Goal: Check status: Verify the current state of an ongoing process or item

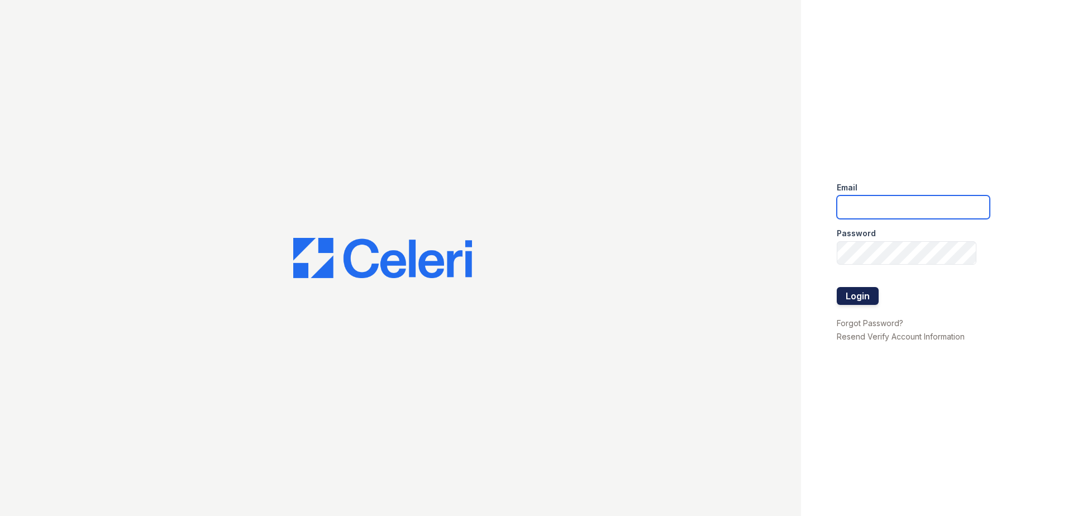
type input "arriveatmedicinelake@trinity-pm.com"
click at [870, 302] on button "Login" at bounding box center [858, 296] width 42 height 18
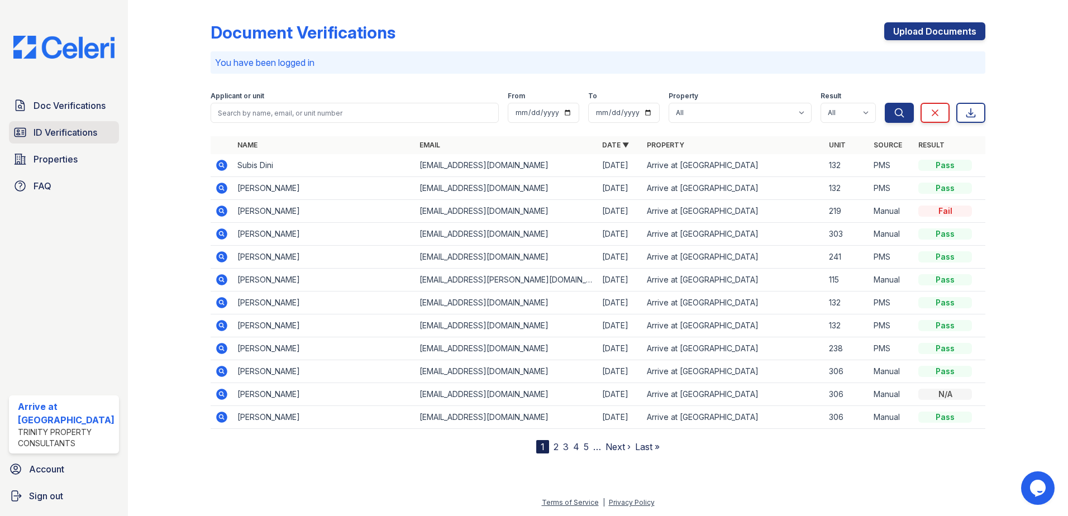
click at [85, 136] on span "ID Verifications" at bounding box center [66, 132] width 64 height 13
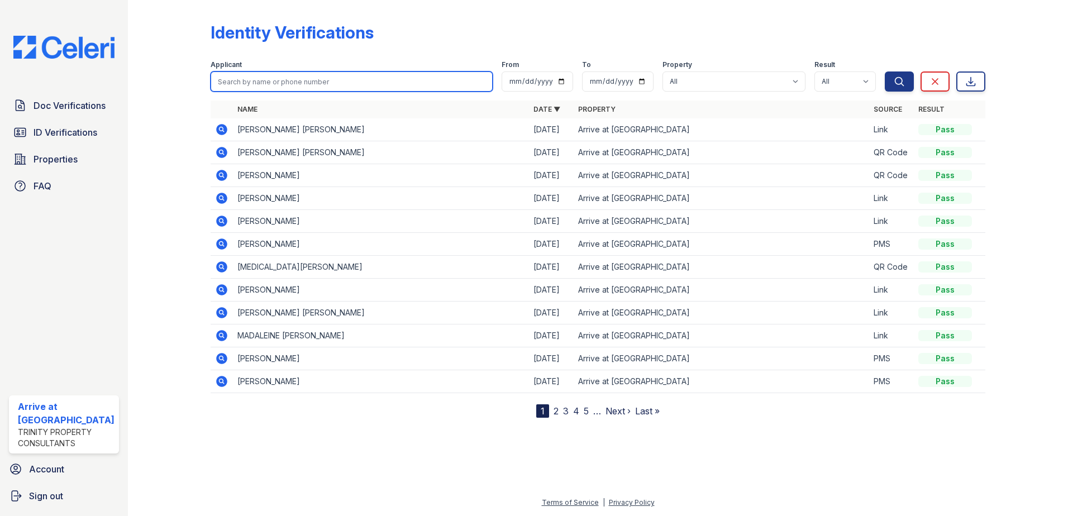
click at [285, 86] on input "search" at bounding box center [352, 81] width 283 height 20
type input "caroline"
click at [885, 71] on button "Search" at bounding box center [899, 81] width 29 height 20
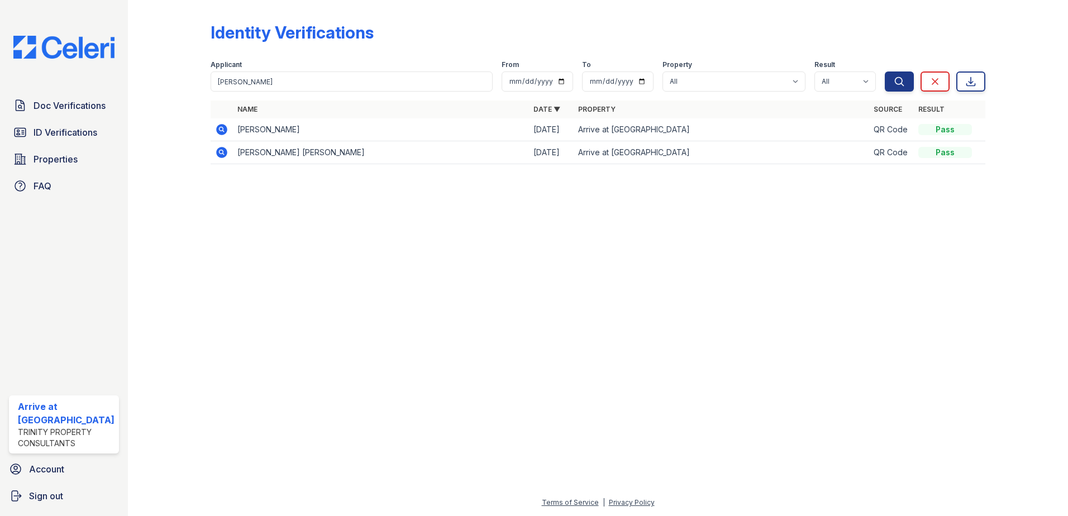
click at [219, 126] on icon at bounding box center [221, 129] width 11 height 11
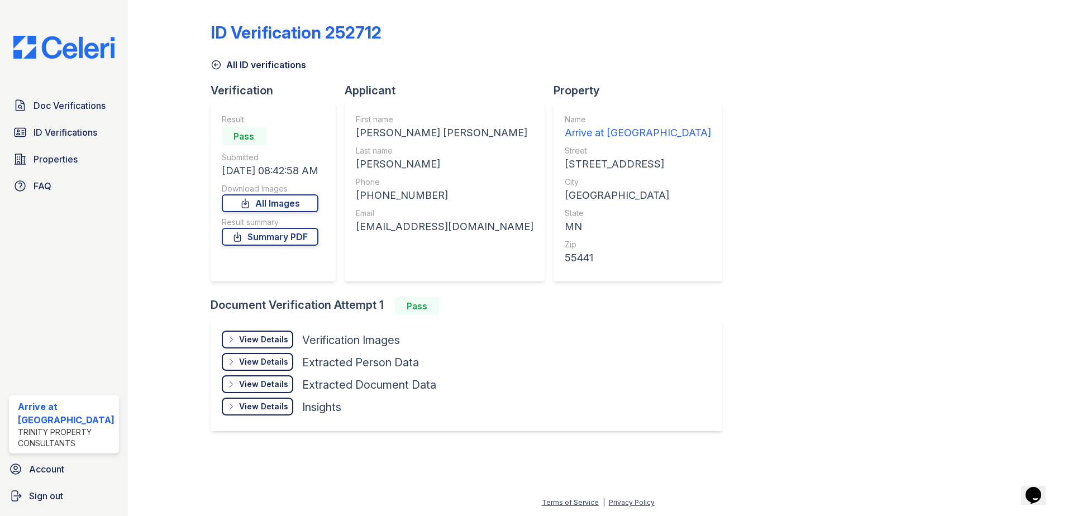
drag, startPoint x: 276, startPoint y: 232, endPoint x: 368, endPoint y: 233, distance: 91.0
click at [276, 232] on link "Summary PDF" at bounding box center [270, 237] width 97 height 18
click at [254, 338] on div "View Details" at bounding box center [263, 339] width 49 height 11
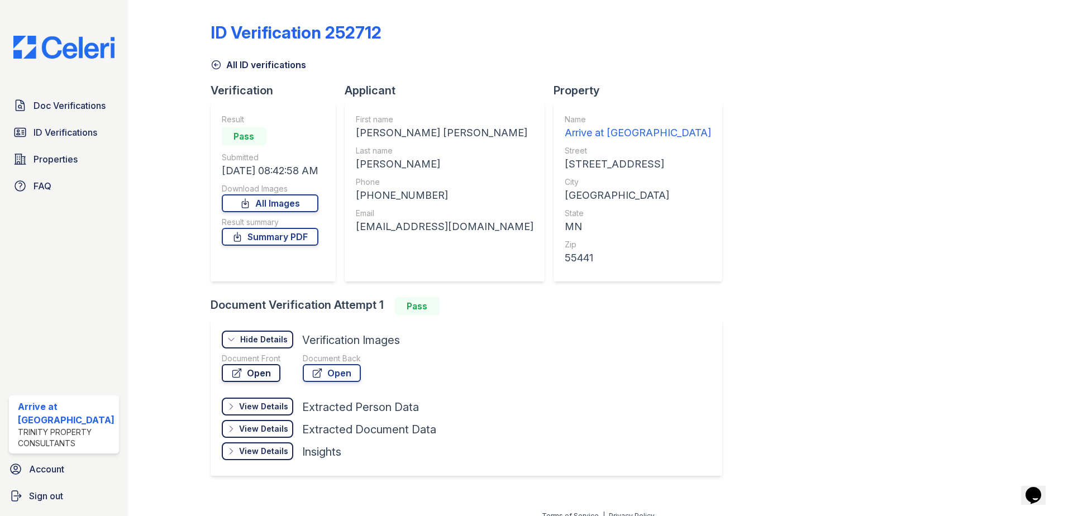
click at [268, 374] on link "Open" at bounding box center [251, 373] width 59 height 18
click at [65, 102] on span "Doc Verifications" at bounding box center [70, 105] width 72 height 13
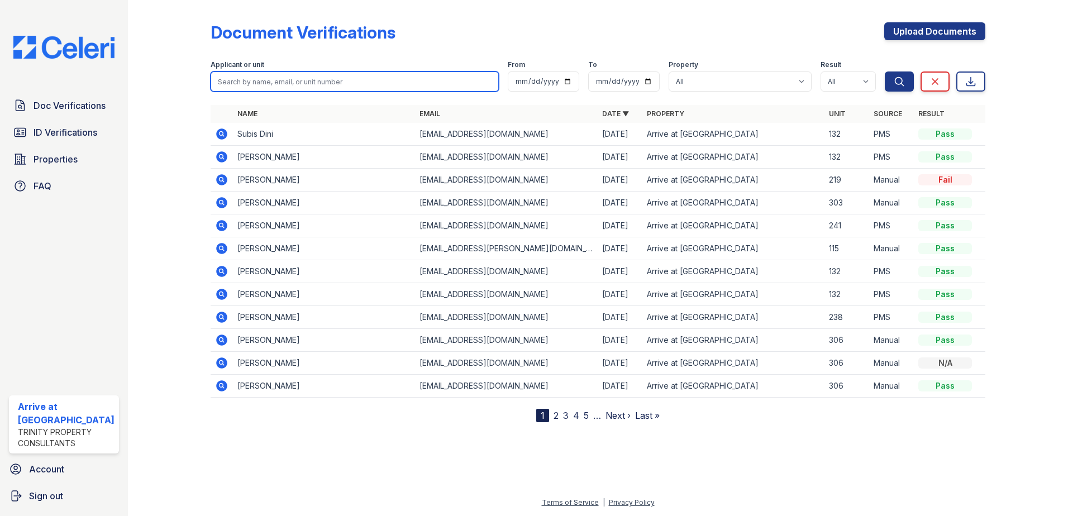
click at [318, 84] on input "search" at bounding box center [355, 81] width 289 height 20
type input "caroline"
click at [885, 71] on button "Search" at bounding box center [899, 81] width 29 height 20
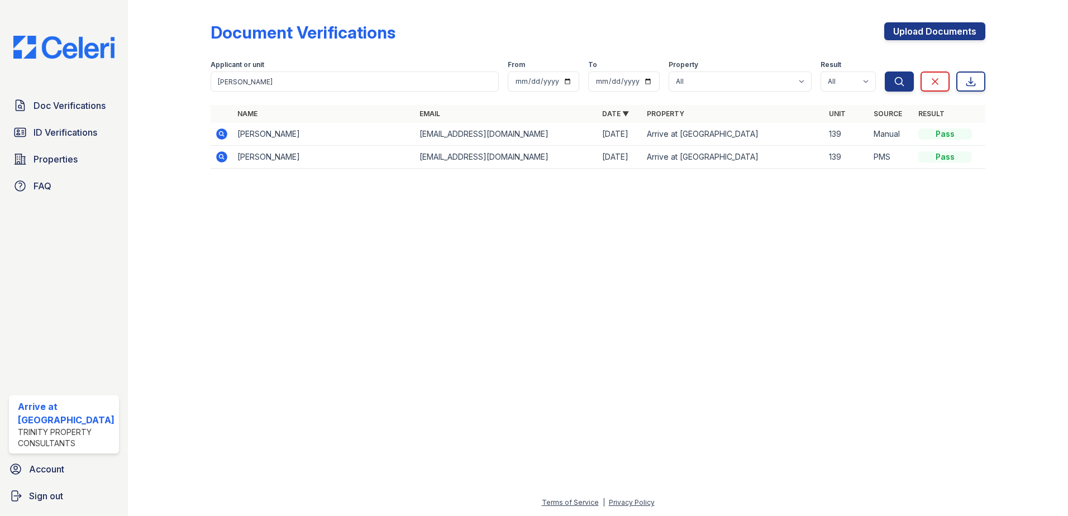
click at [224, 130] on icon at bounding box center [221, 133] width 13 height 13
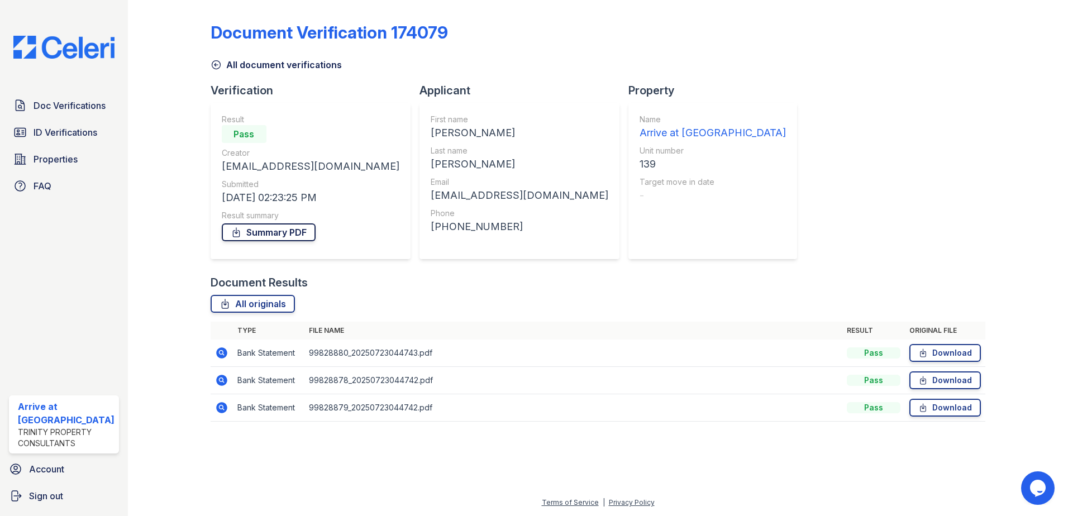
click at [282, 231] on link "Summary PDF" at bounding box center [269, 232] width 94 height 18
click at [212, 65] on icon at bounding box center [216, 64] width 11 height 11
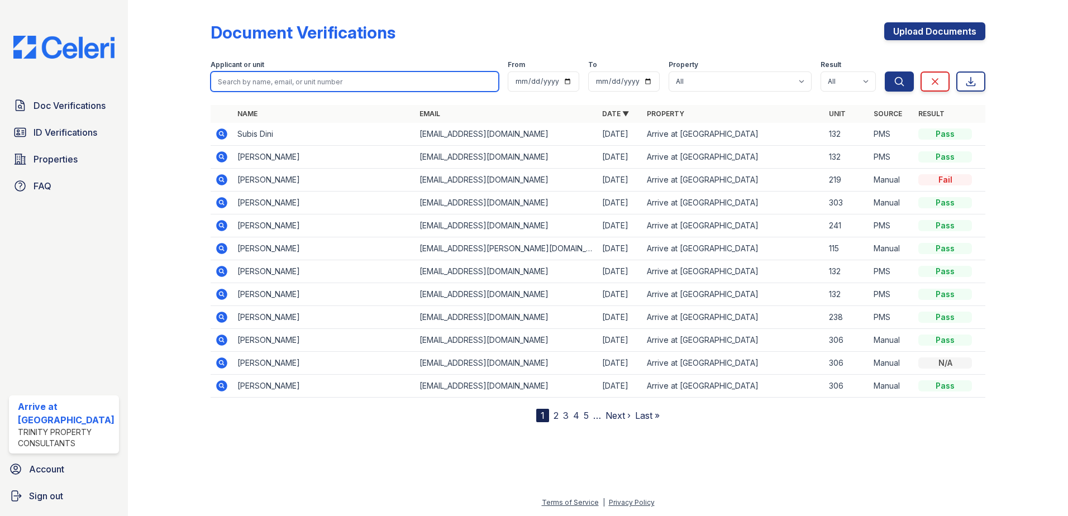
click at [251, 87] on input "search" at bounding box center [355, 81] width 289 height 20
type input "[PERSON_NAME]"
click at [885, 71] on button "Search" at bounding box center [899, 81] width 29 height 20
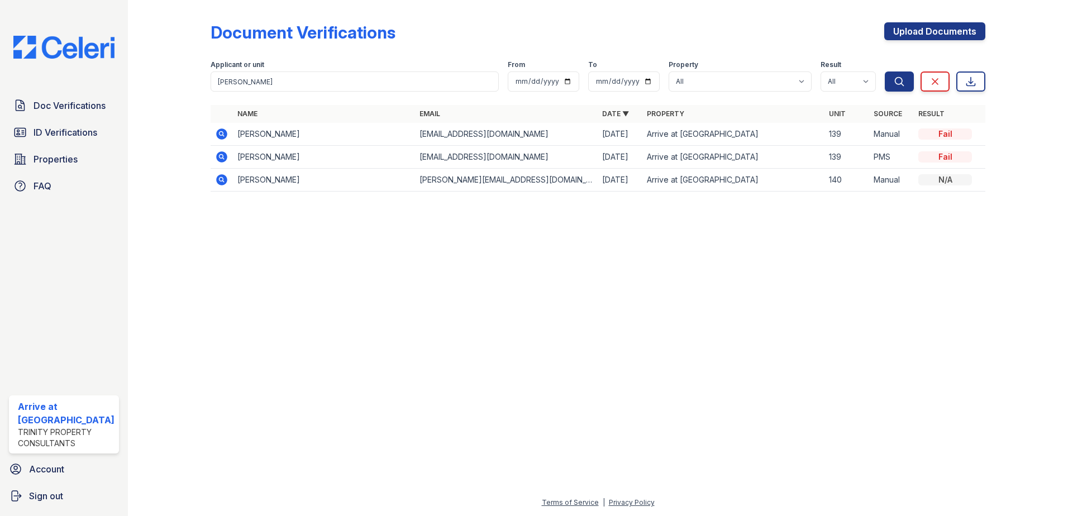
click at [223, 135] on icon at bounding box center [221, 133] width 11 height 11
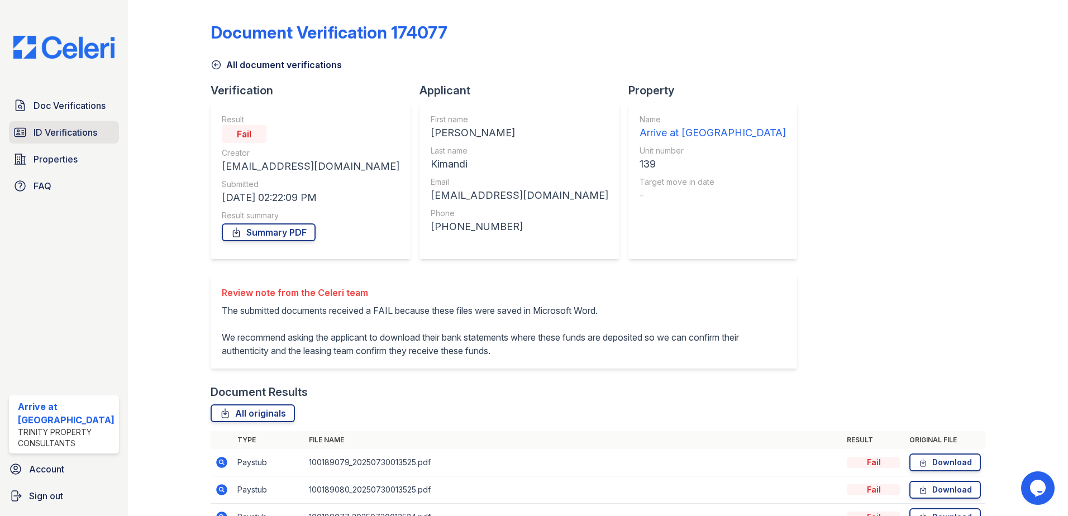
click at [66, 127] on span "ID Verifications" at bounding box center [66, 132] width 64 height 13
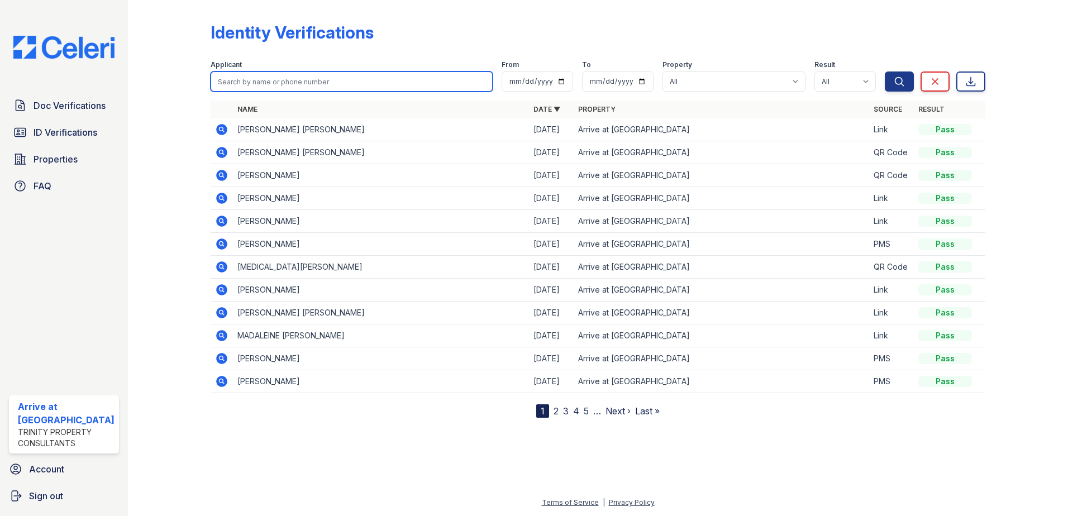
click at [287, 80] on input "search" at bounding box center [352, 81] width 283 height 20
type input "[PERSON_NAME]"
click at [885, 71] on button "Search" at bounding box center [899, 81] width 29 height 20
